Goal: Check status: Check status

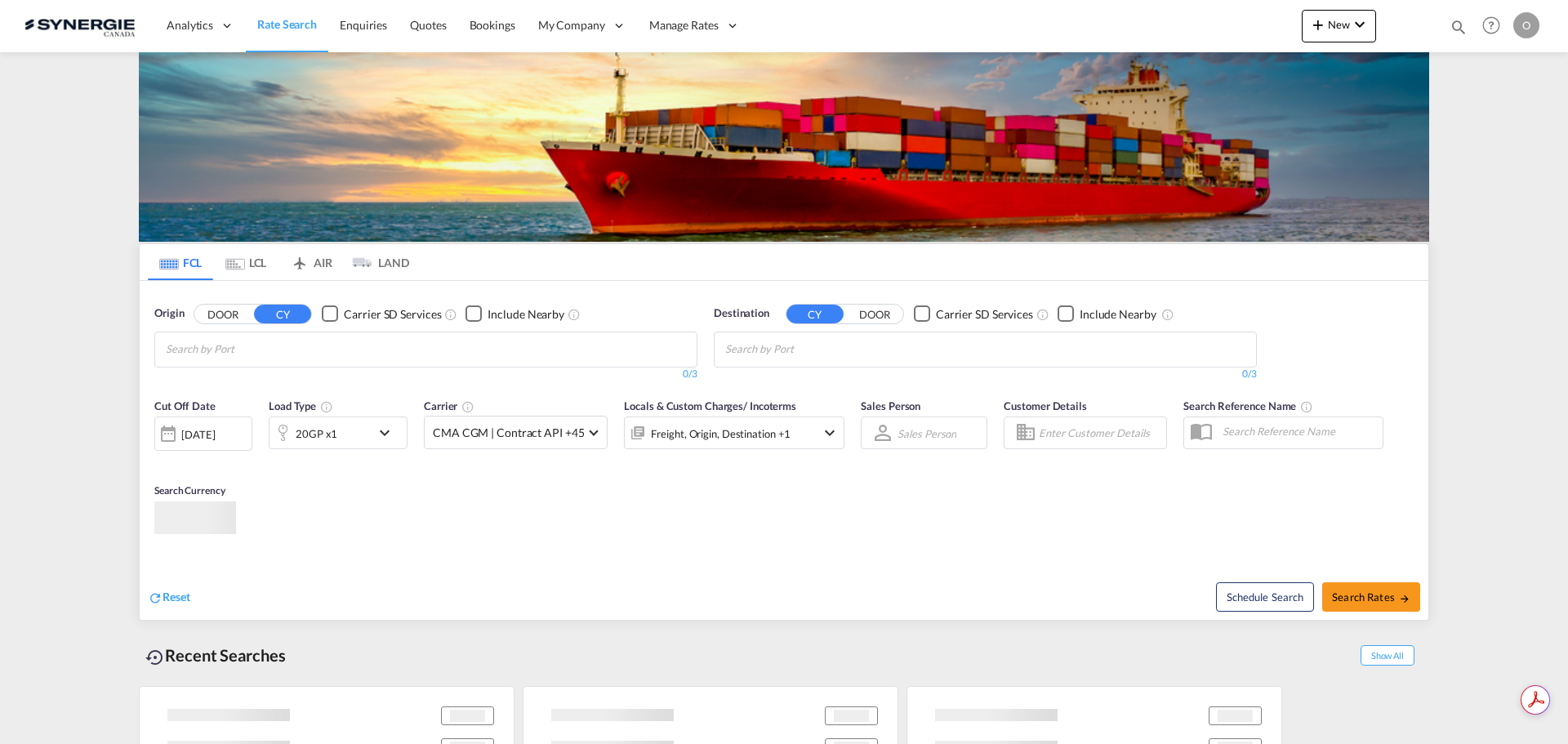
click at [1461, 24] on md-icon "icon-magnify" at bounding box center [1459, 27] width 18 height 18
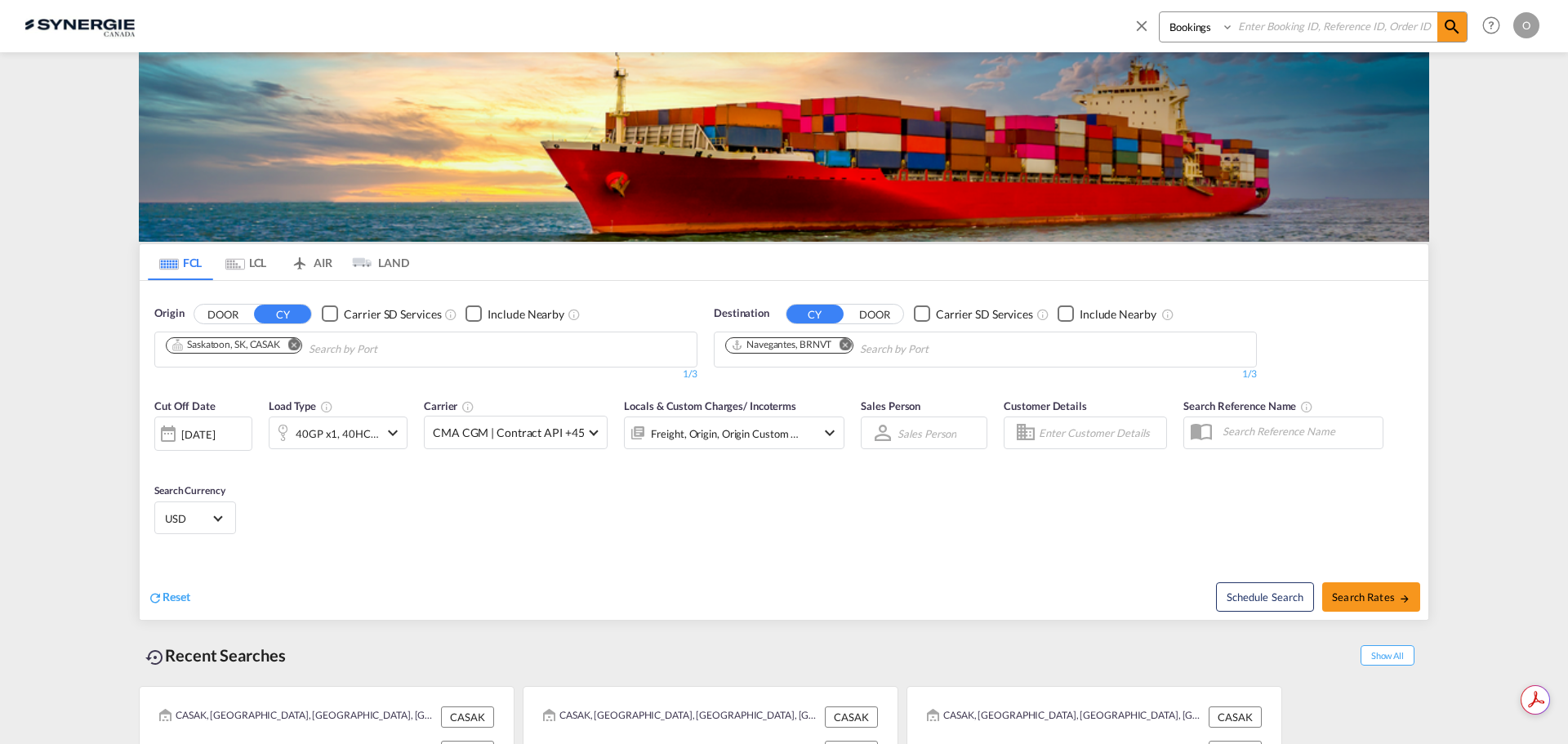
drag, startPoint x: 1212, startPoint y: 27, endPoint x: 1214, endPoint y: 37, distance: 10.2
click at [1212, 27] on select "Bookings Quotes Enquiries" at bounding box center [1198, 27] width 77 height 29
select select "Quotes"
click at [1160, 12] on select "Bookings Quotes Enquiries" at bounding box center [1198, 27] width 77 height 29
click at [1259, 26] on input at bounding box center [1336, 27] width 204 height 28
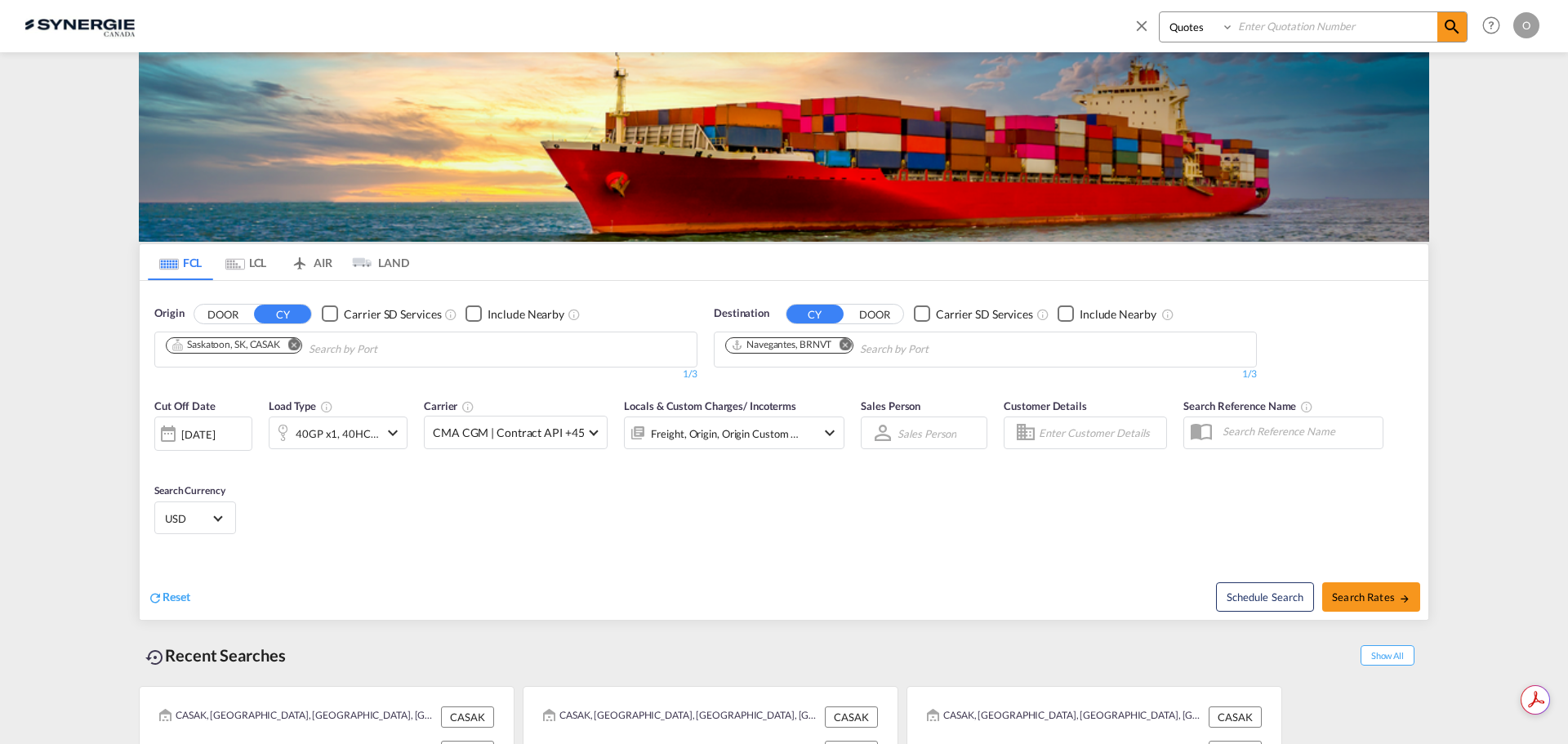
paste input "SYC000013737"
type input "SYC000013737"
click at [1462, 27] on md-icon "icon-magnify" at bounding box center [1452, 27] width 20 height 20
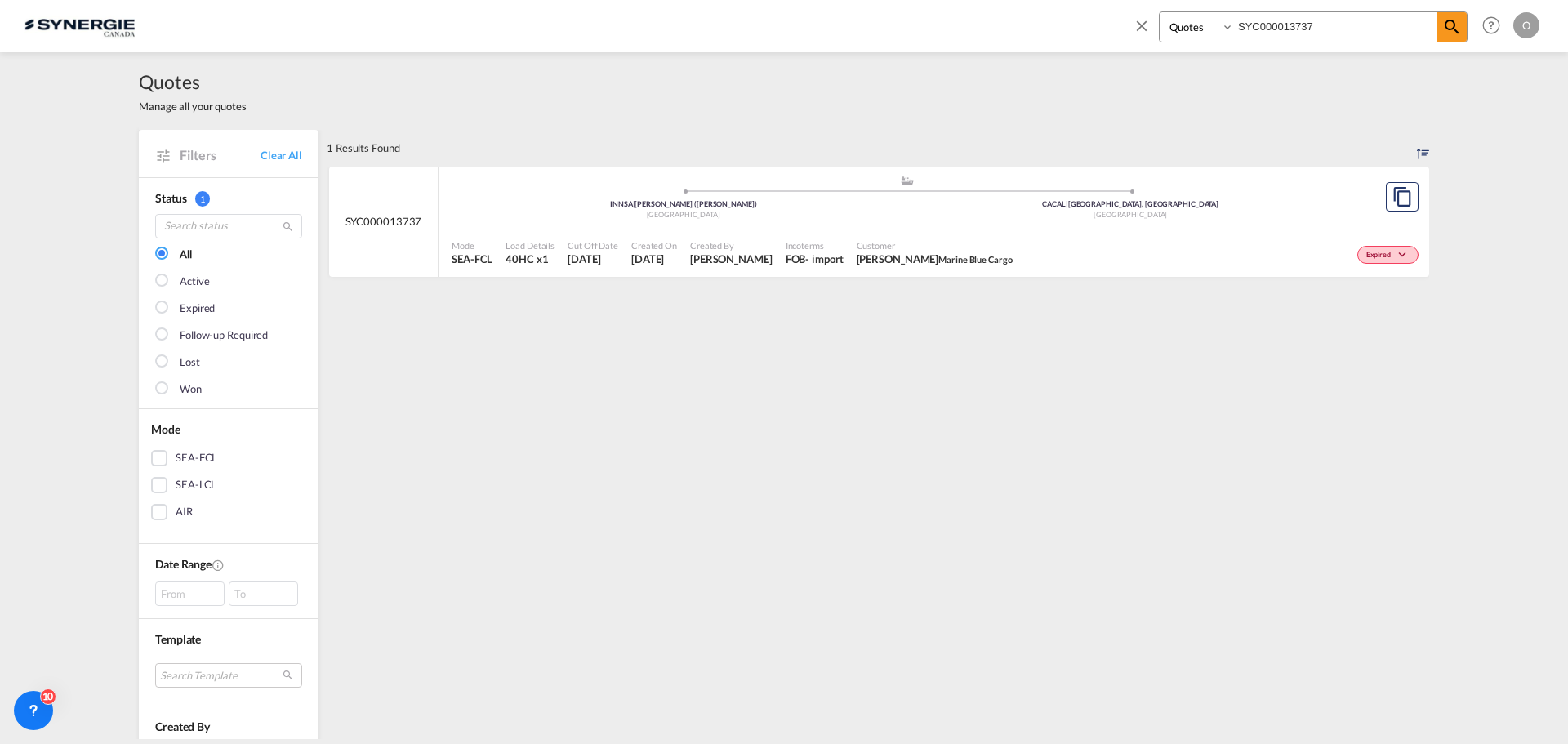
click at [1078, 225] on div ".a{fill:#aaa8ad;} .a{fill:#aaa8ad;} INNSA | [PERSON_NAME] ([GEOGRAPHIC_DATA]) […" at bounding box center [907, 201] width 911 height 53
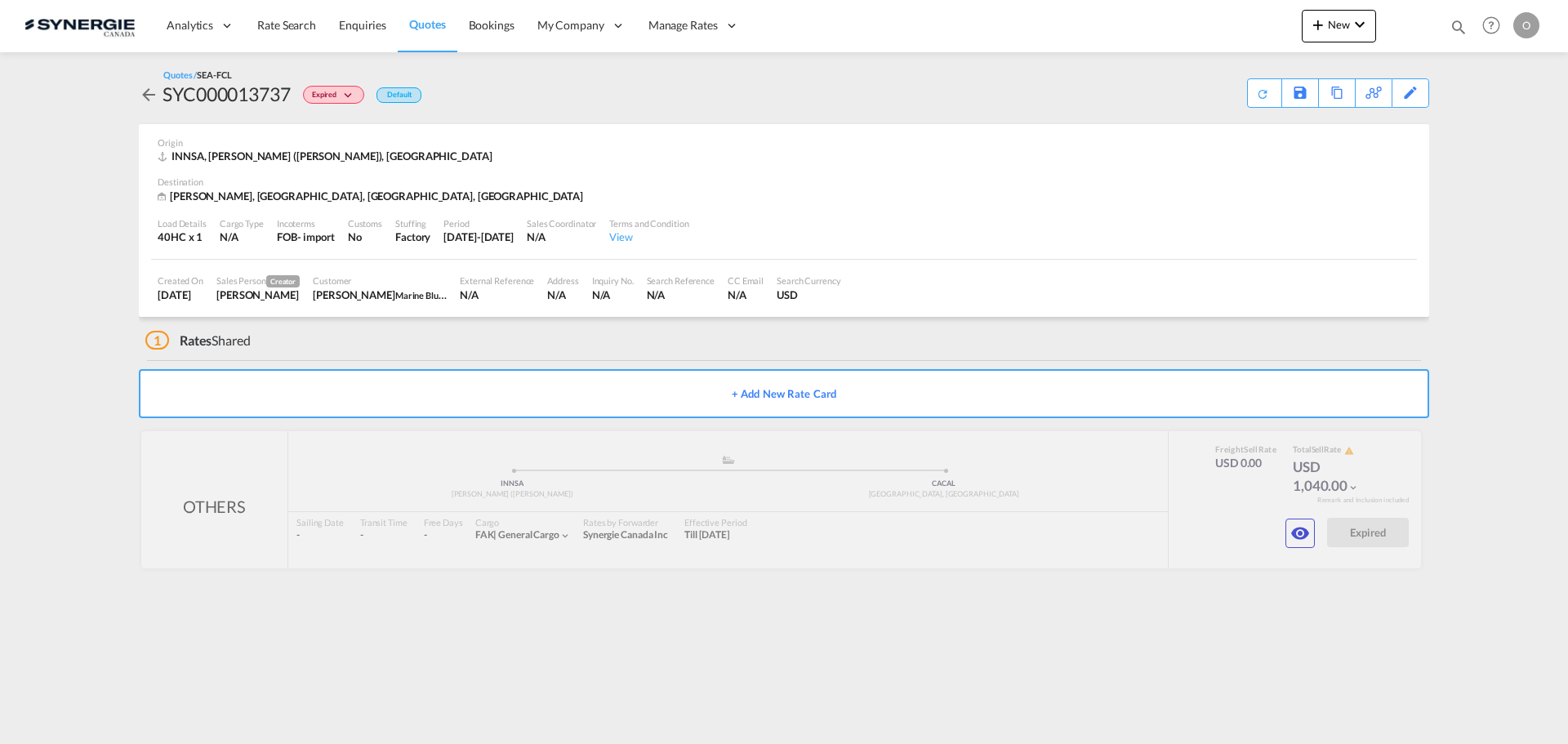
click at [1305, 536] on md-icon "icon-eye" at bounding box center [1301, 533] width 20 height 20
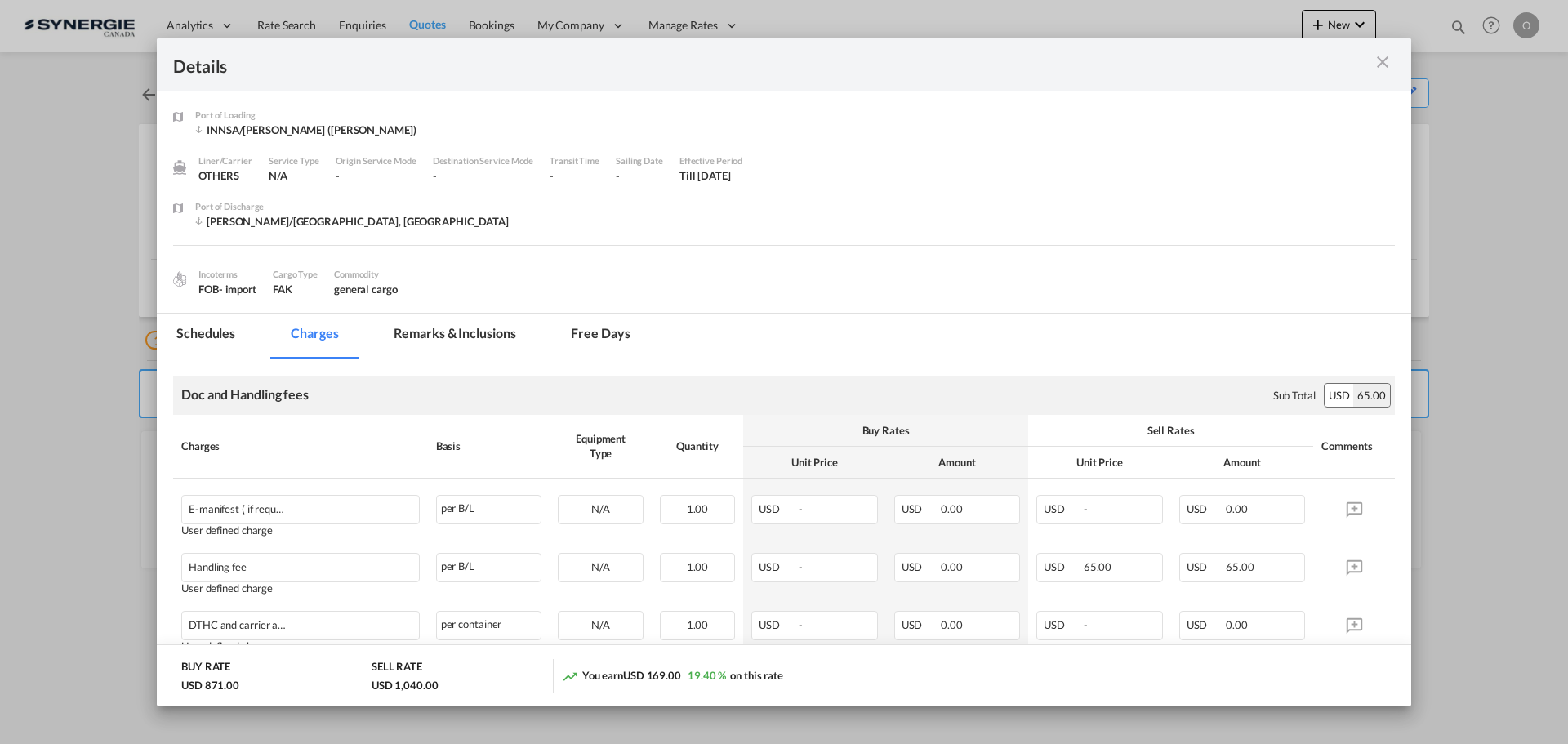
click at [462, 320] on md-tab-item "Remarks & Inclusions" at bounding box center [454, 336] width 161 height 45
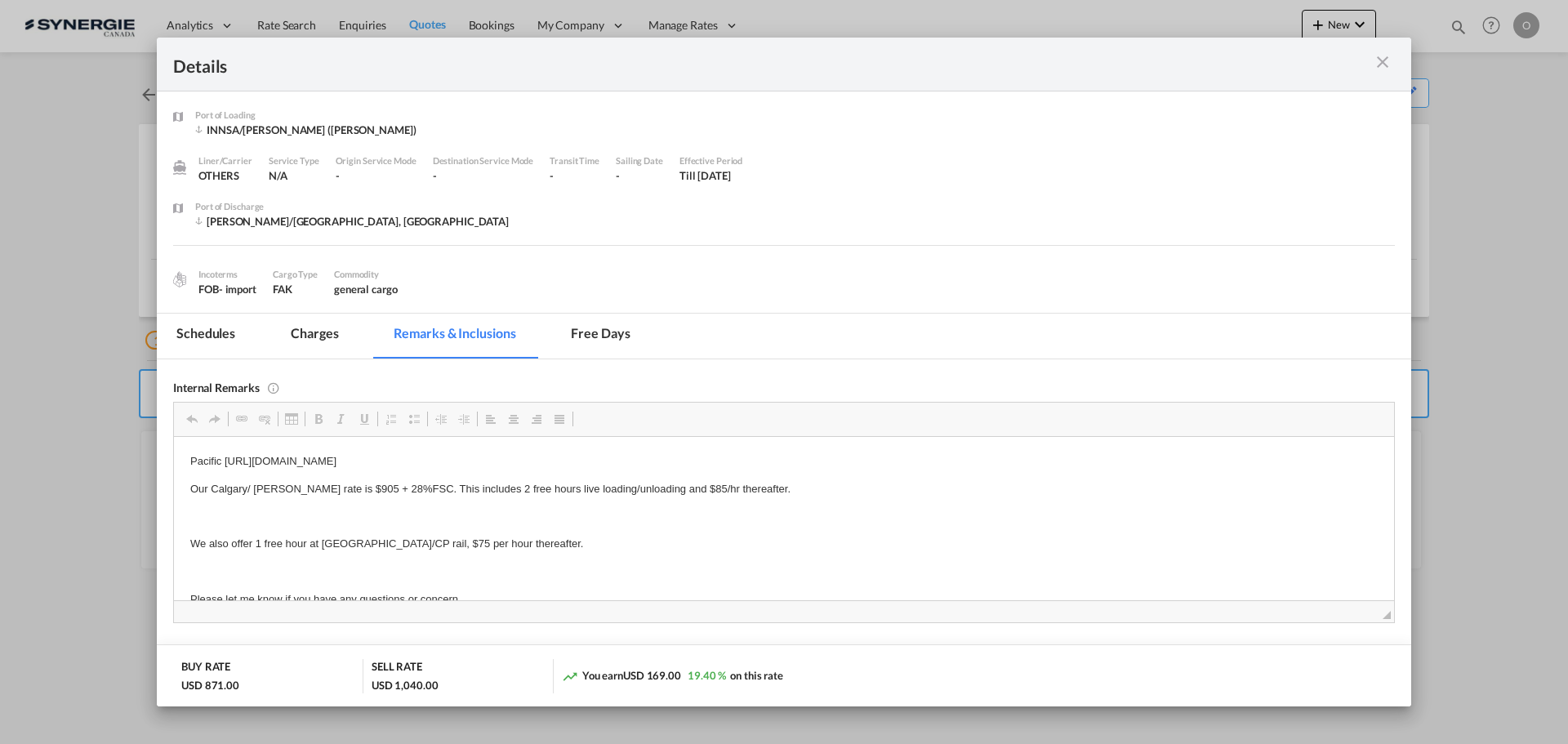
click at [1385, 62] on md-icon "icon-close m-3 fg-AAA8AD cursor" at bounding box center [1383, 62] width 20 height 20
